Goal: Task Accomplishment & Management: Manage account settings

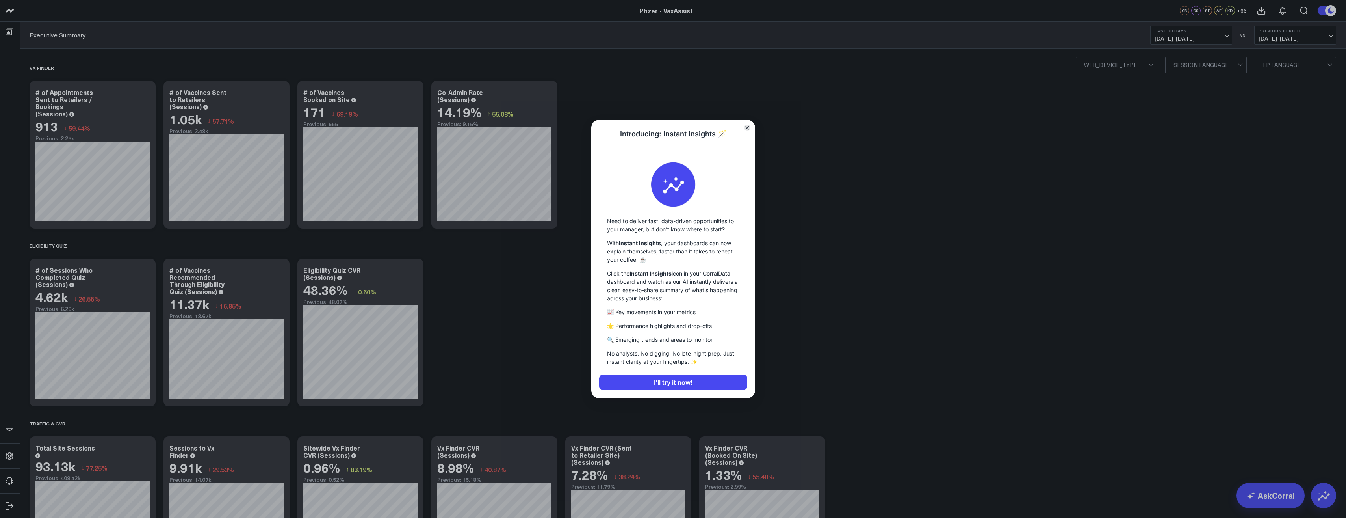
click at [748, 127] on icon "Close" at bounding box center [747, 127] width 3 height 3
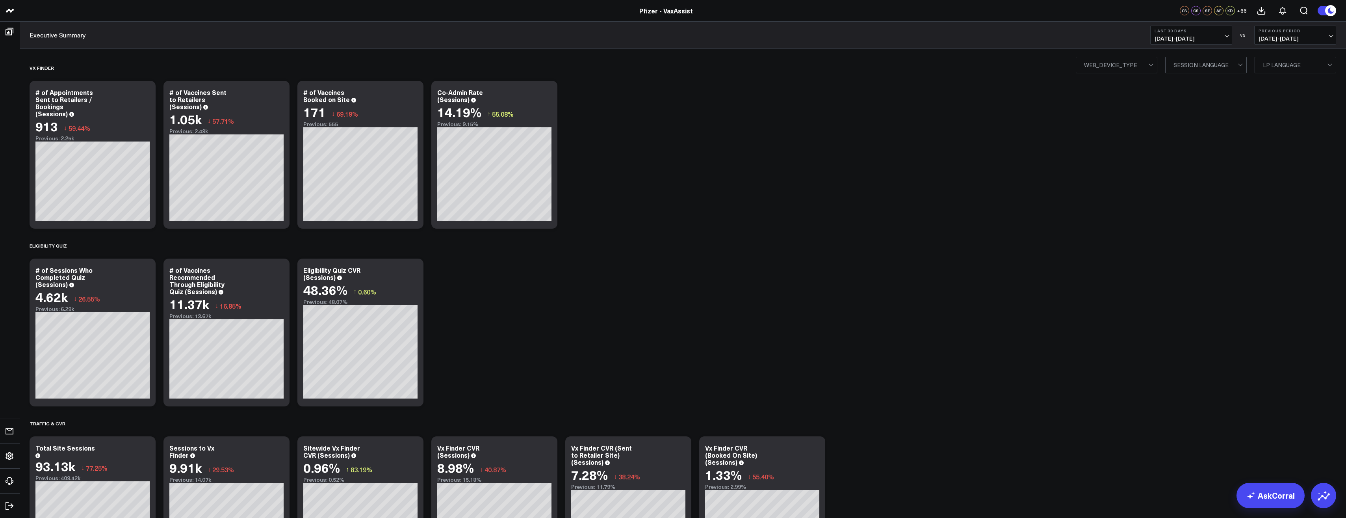
click at [1240, 10] on span "+ 66" at bounding box center [1242, 11] width 10 height 6
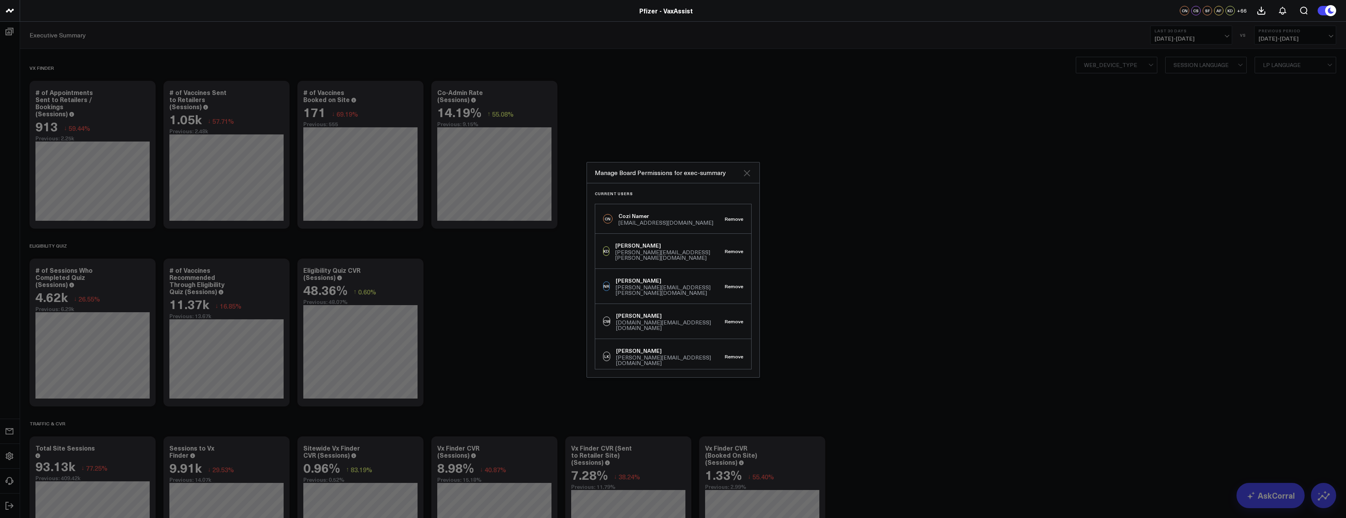
click at [748, 173] on icon at bounding box center [746, 172] width 9 height 9
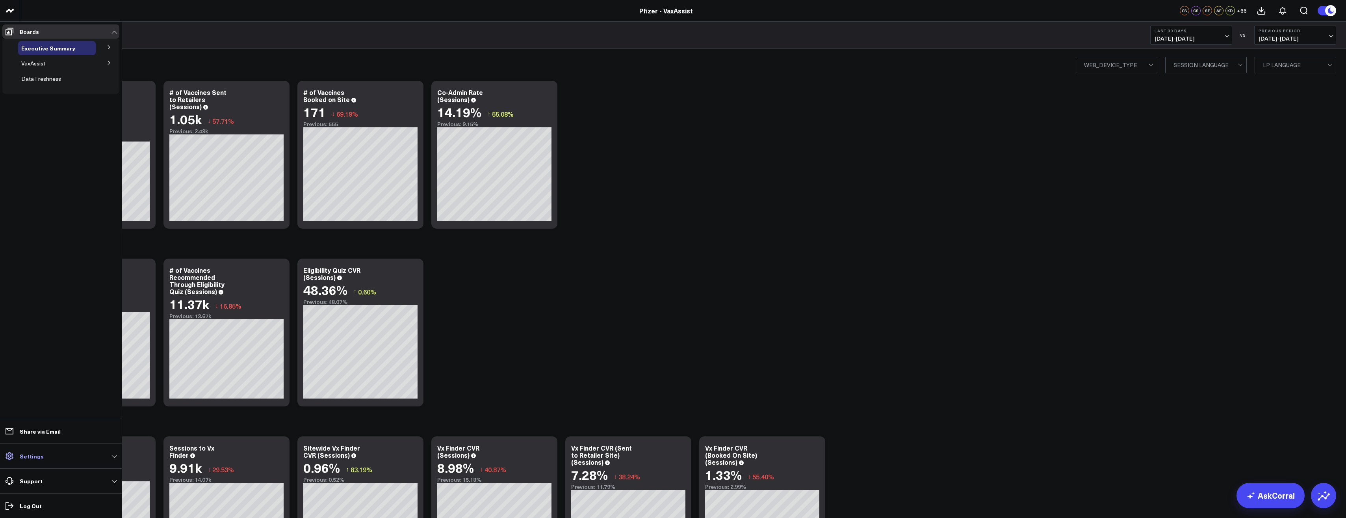
click at [21, 454] on p "Settings" at bounding box center [32, 456] width 24 height 6
click at [22, 454] on p "Settings" at bounding box center [32, 453] width 24 height 6
click at [112, 457] on link "Settings" at bounding box center [60, 456] width 117 height 14
click at [38, 455] on p "Settings" at bounding box center [32, 453] width 24 height 6
click at [32, 457] on p "Settings" at bounding box center [32, 456] width 24 height 6
